Goal: Task Accomplishment & Management: Manage account settings

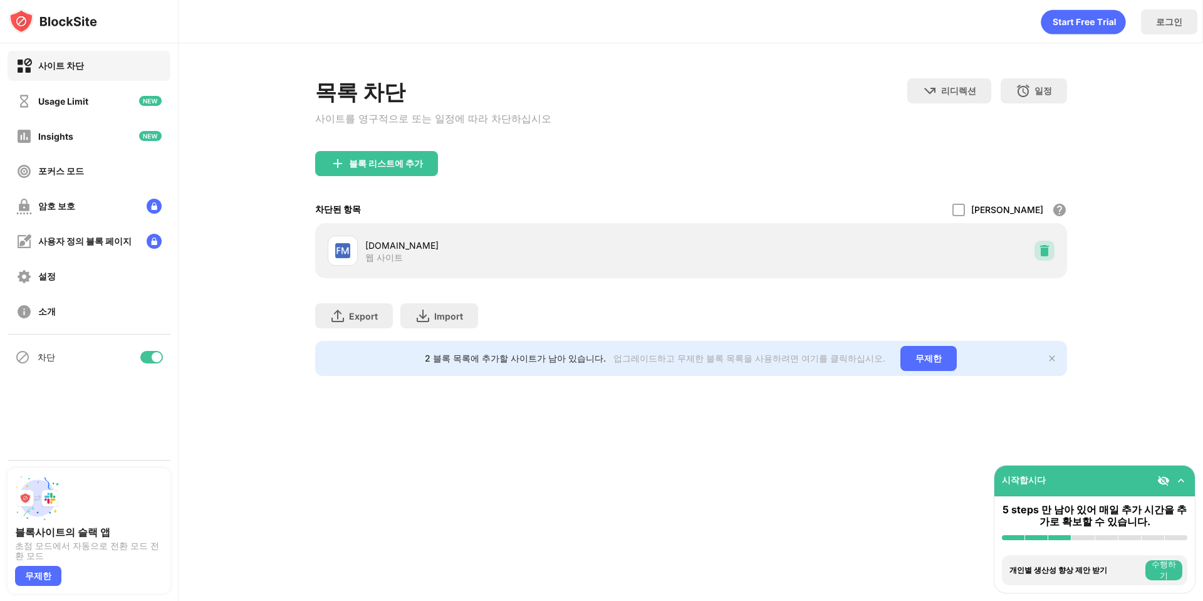
click at [1040, 253] on img at bounding box center [1044, 250] width 13 height 13
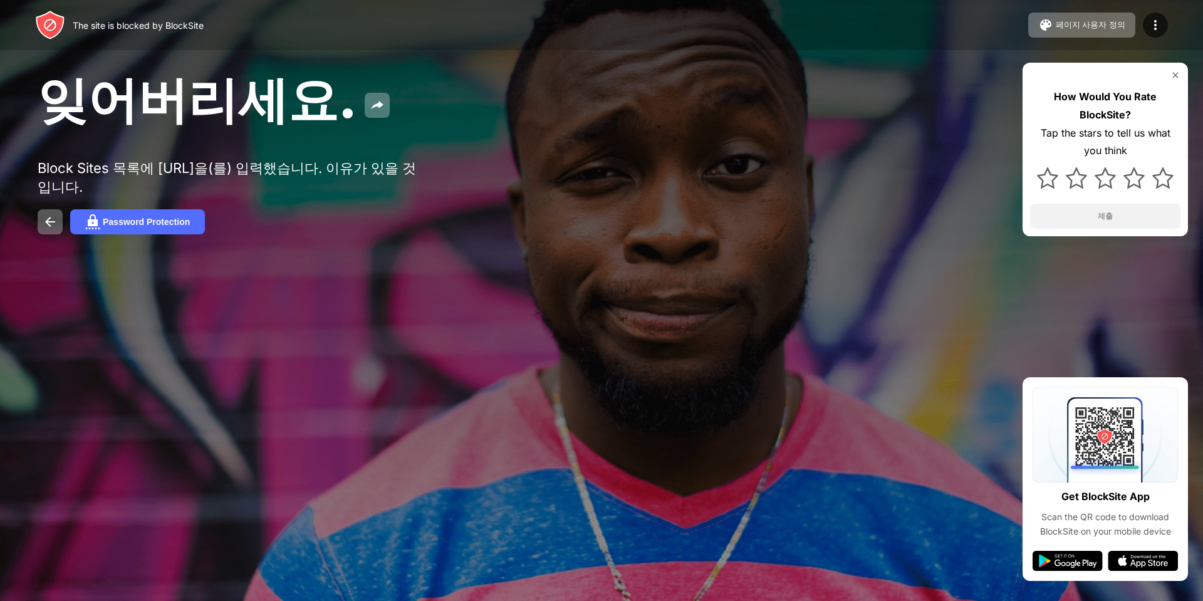
drag, startPoint x: 170, startPoint y: 83, endPoint x: 160, endPoint y: 77, distance: 11.8
